Goal: Task Accomplishment & Management: Use online tool/utility

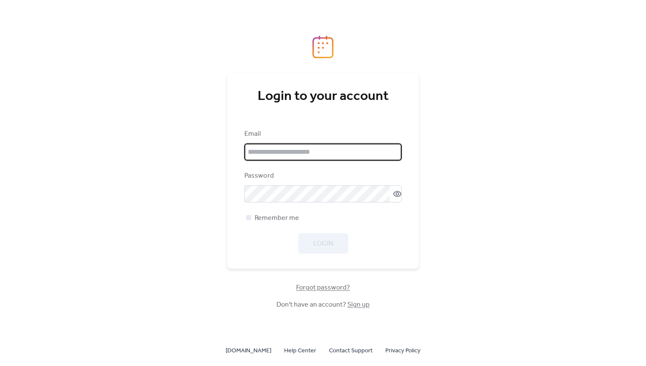
click at [279, 150] on input "email" at bounding box center [322, 151] width 157 height 17
type input "**********"
click at [278, 217] on span "Remember me" at bounding box center [276, 218] width 44 height 10
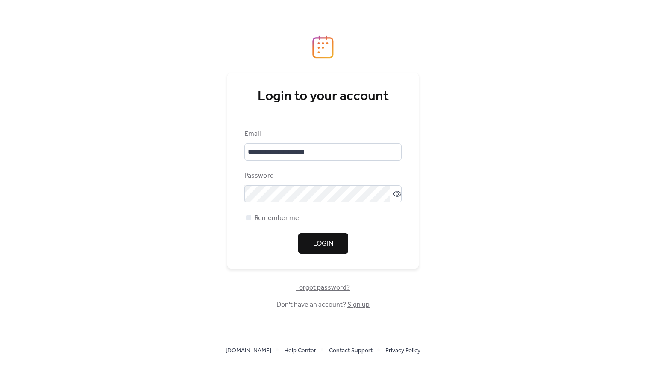
click at [310, 243] on button "Login" at bounding box center [323, 243] width 50 height 20
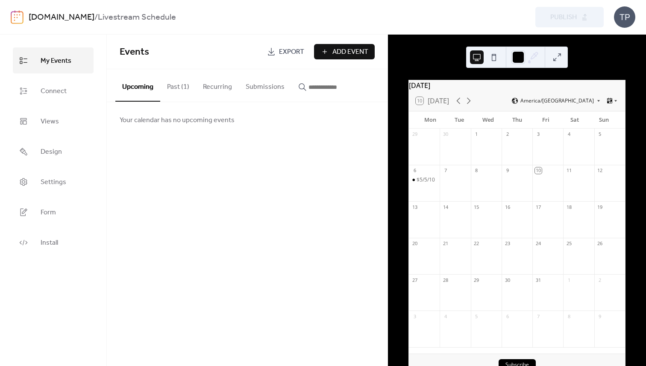
click at [85, 21] on link "[DOMAIN_NAME]" at bounding box center [62, 17] width 66 height 16
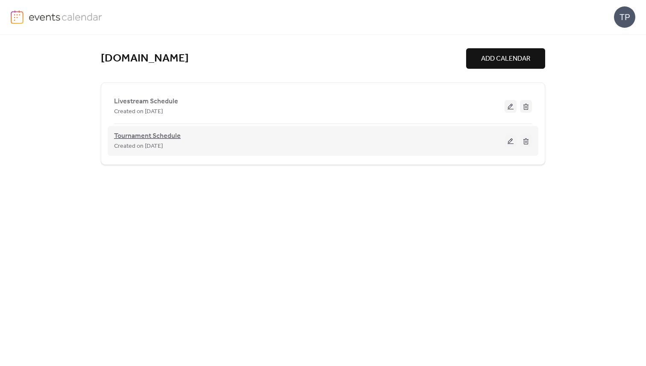
click at [162, 131] on span "Tournament Schedule" at bounding box center [147, 136] width 67 height 10
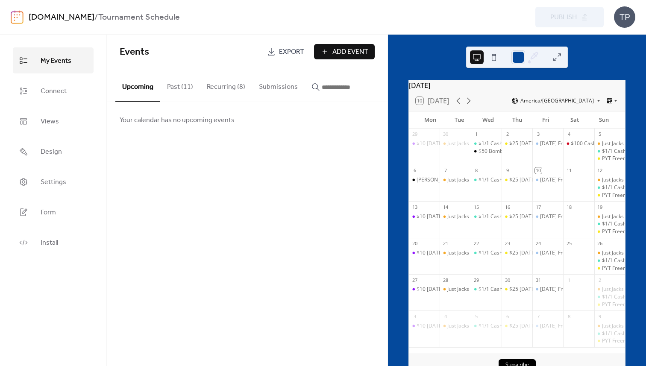
click at [557, 56] on button at bounding box center [557, 57] width 14 height 14
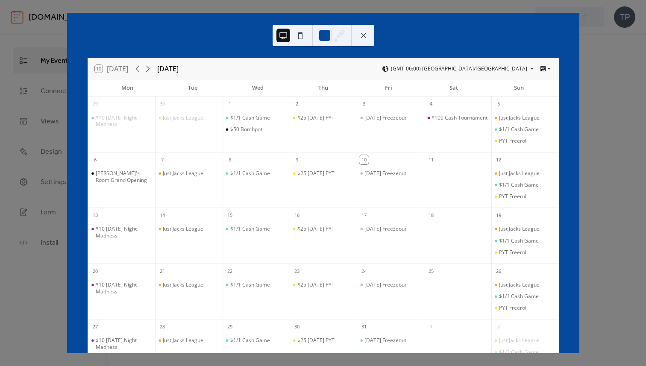
click at [363, 34] on button at bounding box center [364, 36] width 14 height 14
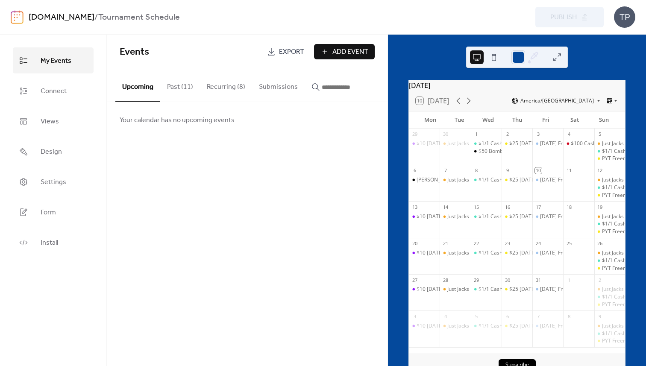
click at [189, 91] on button "Past (11)" at bounding box center [180, 85] width 40 height 32
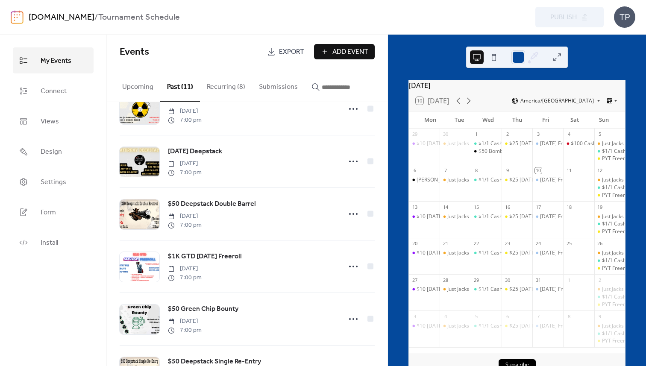
scroll to position [146, 0]
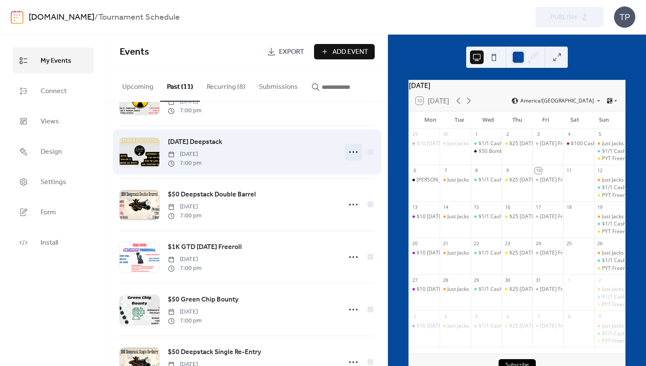
click at [352, 152] on icon at bounding box center [353, 152] width 14 height 14
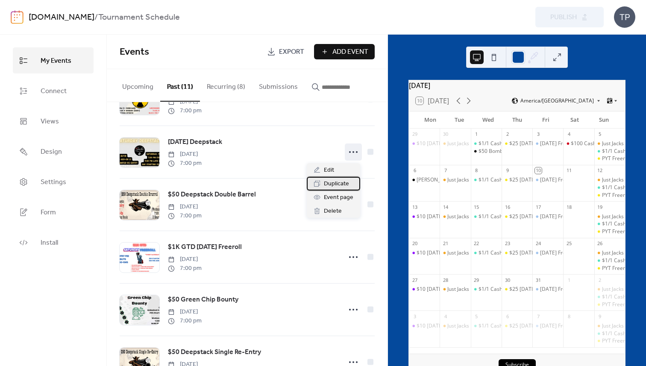
click at [329, 183] on span "Duplicate" at bounding box center [336, 184] width 25 height 10
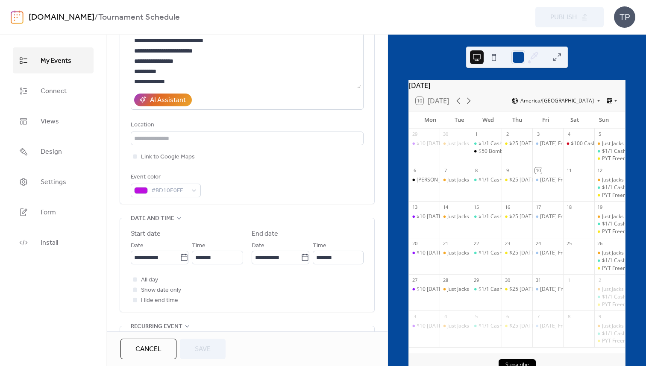
scroll to position [114, 0]
click at [179, 254] on body "**********" at bounding box center [323, 183] width 646 height 366
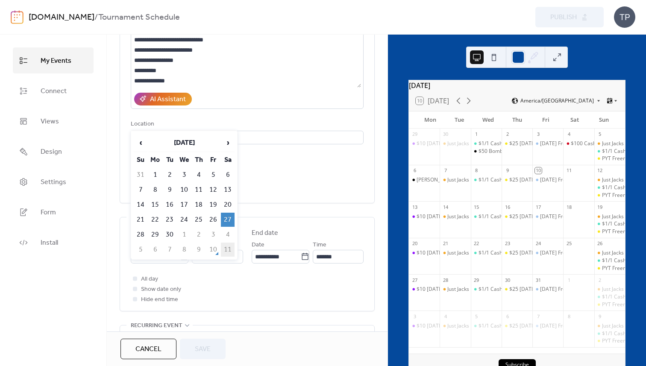
click at [223, 249] on td "11" at bounding box center [228, 250] width 14 height 14
type input "**********"
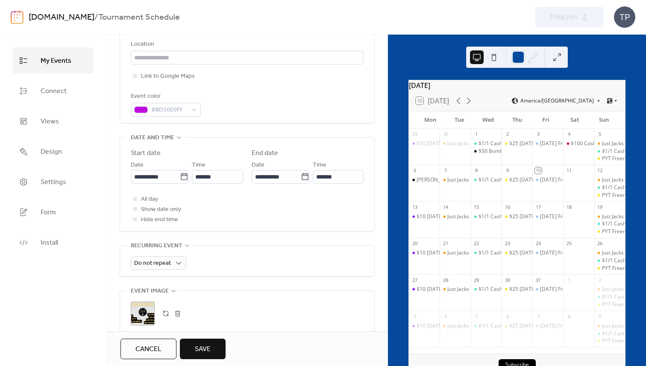
scroll to position [197, 0]
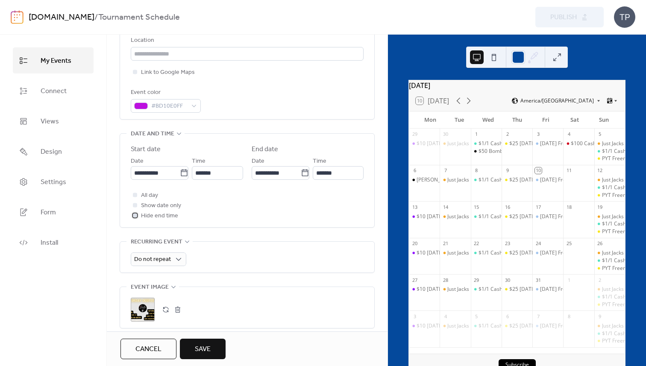
click at [162, 215] on span "Hide end time" at bounding box center [159, 216] width 37 height 10
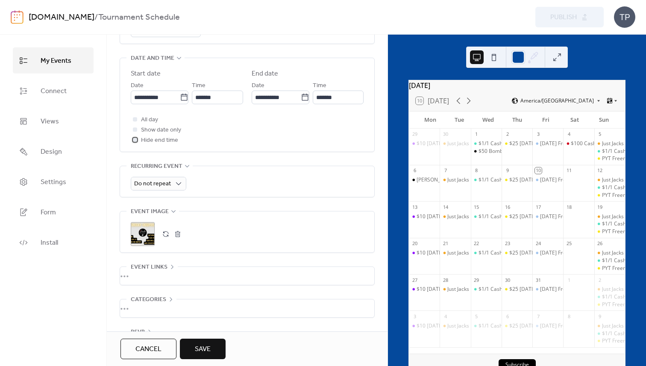
scroll to position [302, 0]
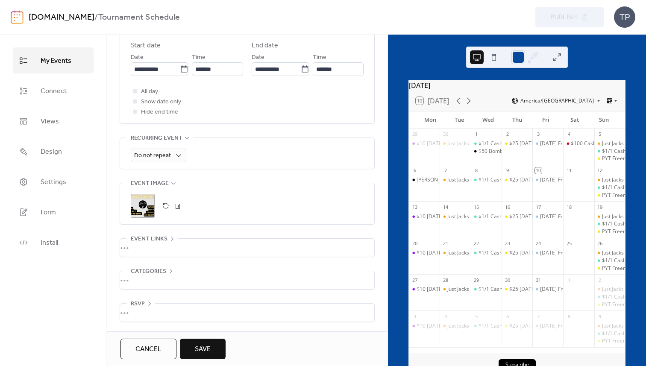
click at [175, 203] on button "button" at bounding box center [178, 206] width 12 height 12
click at [147, 202] on icon at bounding box center [143, 206] width 12 height 12
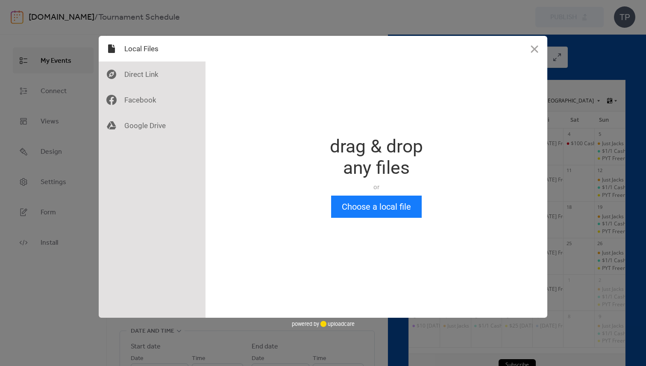
scroll to position [0, 0]
click at [356, 199] on button "Choose a local file" at bounding box center [376, 207] width 91 height 22
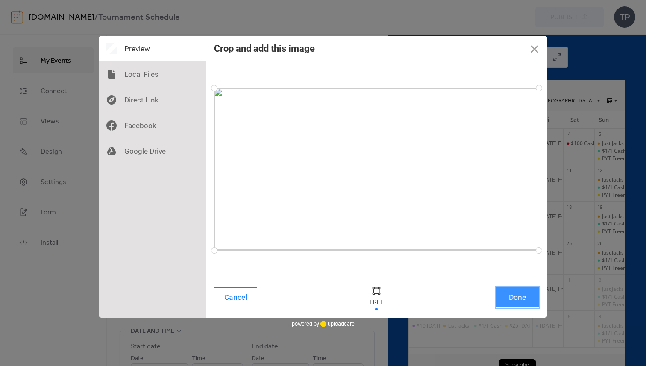
click at [510, 295] on button "Done" at bounding box center [517, 297] width 43 height 20
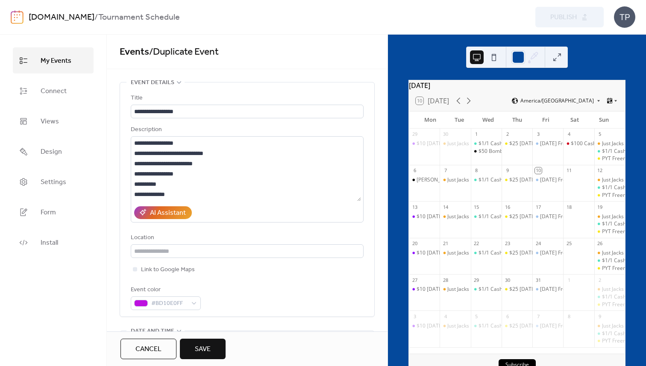
click at [200, 344] on span "Save" at bounding box center [203, 349] width 16 height 10
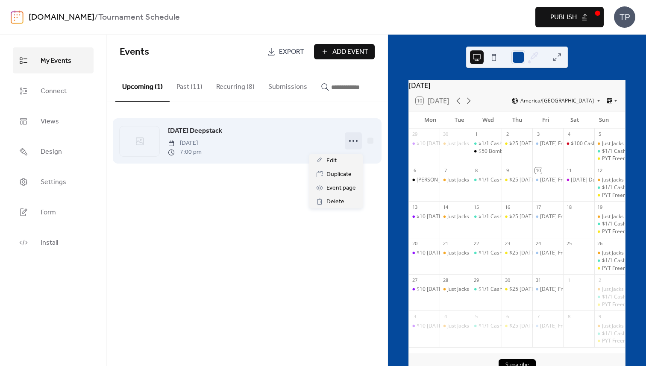
click at [353, 146] on icon at bounding box center [353, 141] width 14 height 14
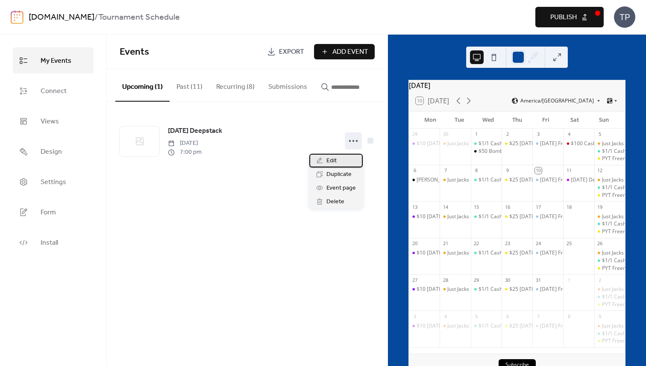
click at [326, 156] on span "Edit" at bounding box center [331, 161] width 10 height 10
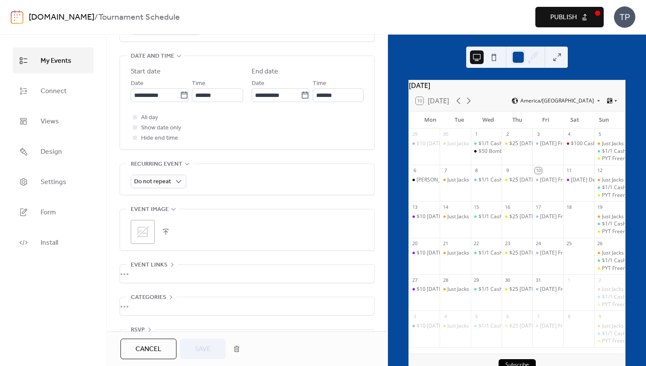
scroll to position [293, 0]
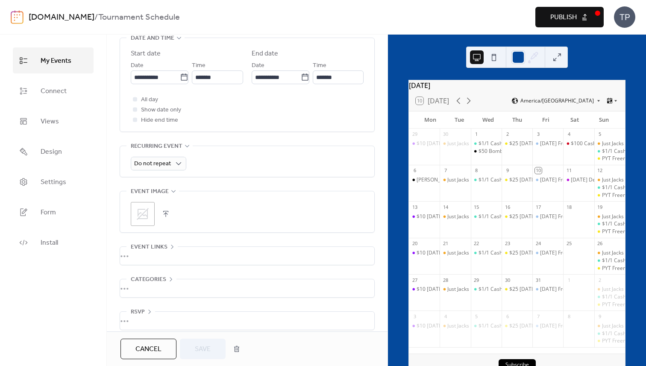
click at [140, 208] on icon at bounding box center [143, 214] width 14 height 14
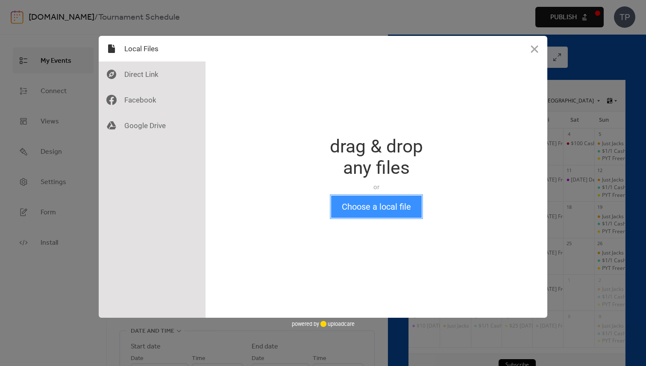
click at [346, 210] on button "Choose a local file" at bounding box center [376, 207] width 91 height 22
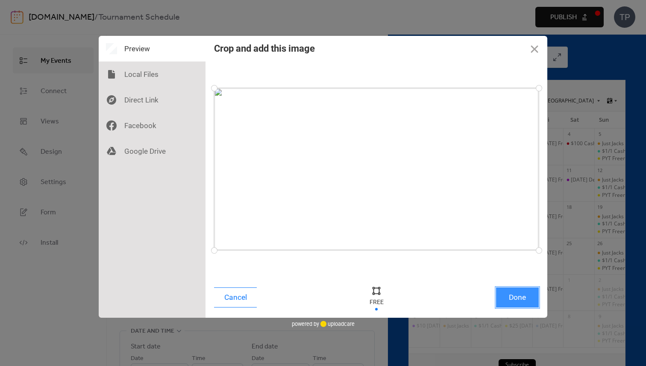
click at [505, 291] on button "Done" at bounding box center [517, 297] width 43 height 20
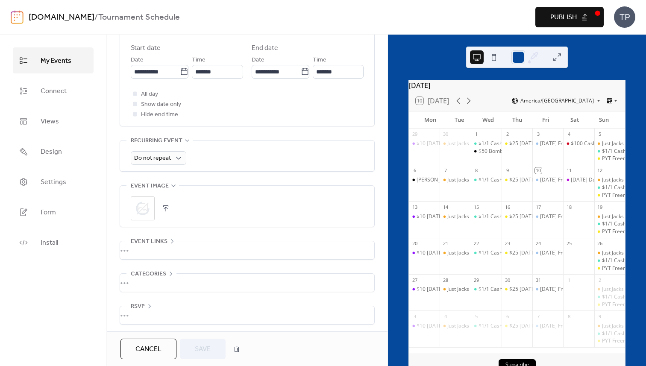
scroll to position [302, 0]
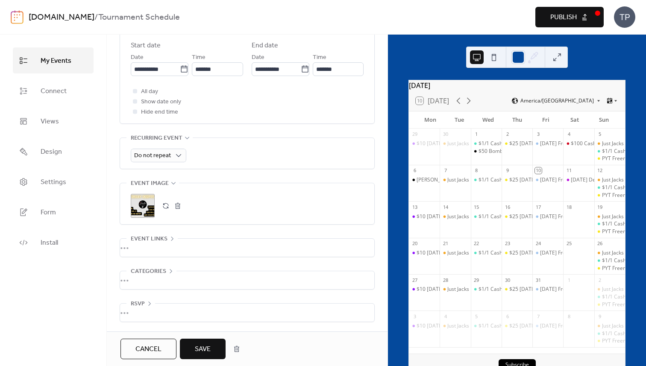
click at [199, 340] on button "Save" at bounding box center [203, 349] width 46 height 20
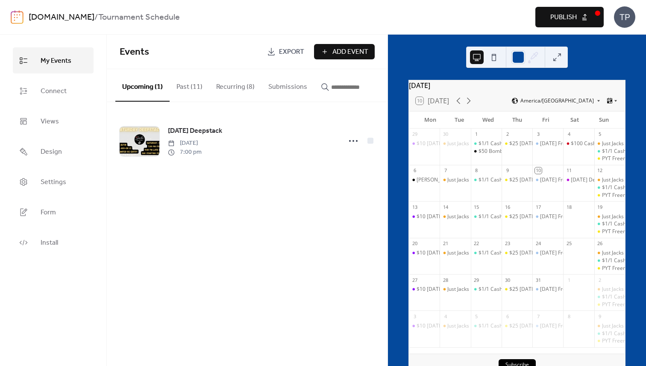
click at [558, 12] on span "Publish" at bounding box center [563, 17] width 26 height 10
